Goal: Complete application form

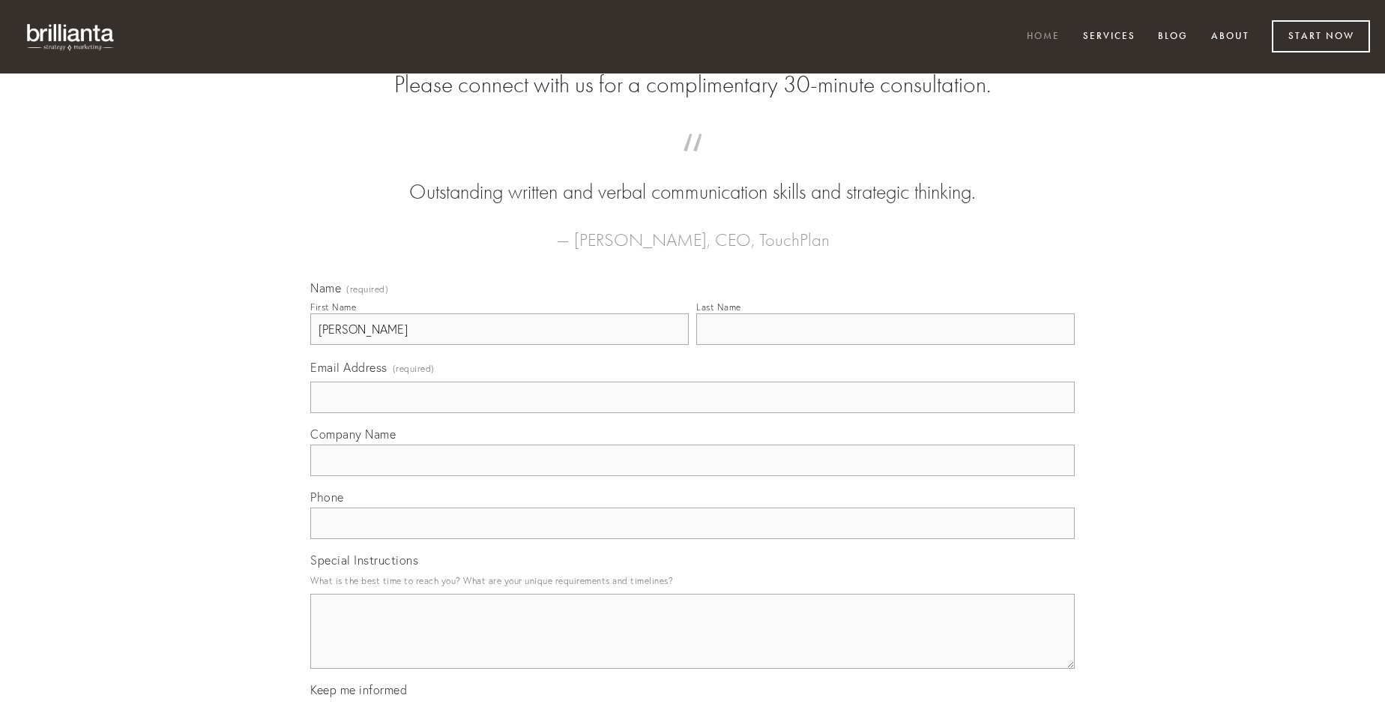
type input "[PERSON_NAME]"
click at [885, 345] on input "Last Name" at bounding box center [885, 328] width 379 height 31
type input "[PERSON_NAME]"
click at [693, 413] on input "Email Address (required)" at bounding box center [692, 397] width 765 height 31
type input "[PERSON_NAME][EMAIL_ADDRESS][DOMAIN_NAME]"
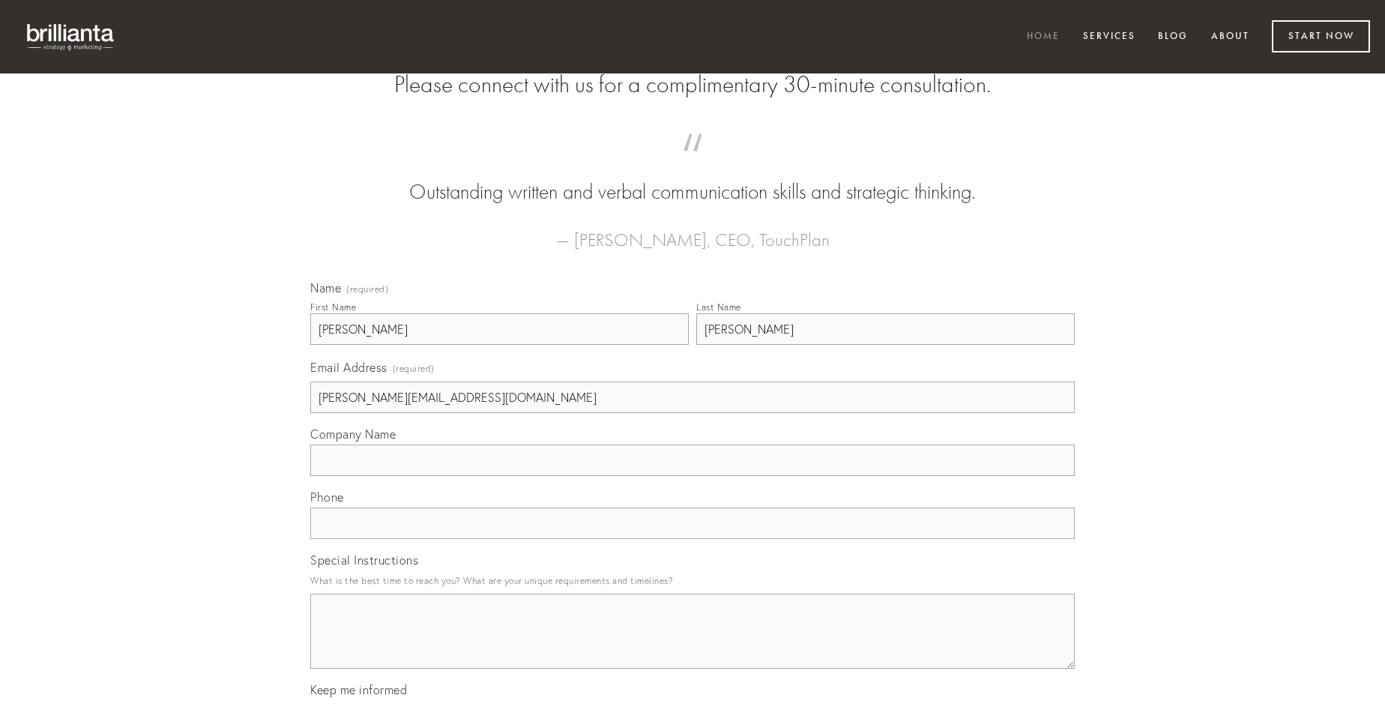
click at [693, 476] on input "Company Name" at bounding box center [692, 460] width 765 height 31
type input "calamitas"
click at [693, 539] on input "text" at bounding box center [692, 523] width 765 height 31
click at [693, 645] on textarea "Special Instructions" at bounding box center [692, 631] width 765 height 75
type textarea "conqueror"
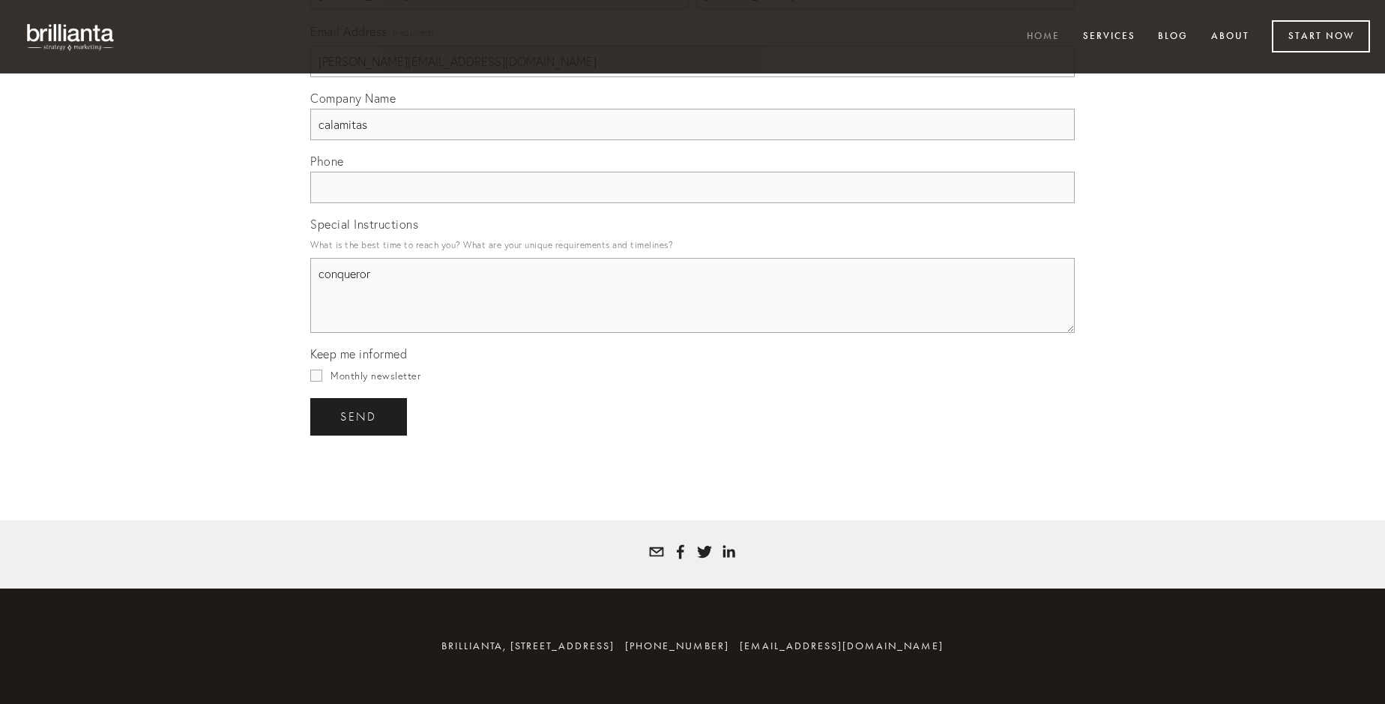
click at [360, 416] on span "send" at bounding box center [358, 416] width 37 height 13
